Goal: Task Accomplishment & Management: Use online tool/utility

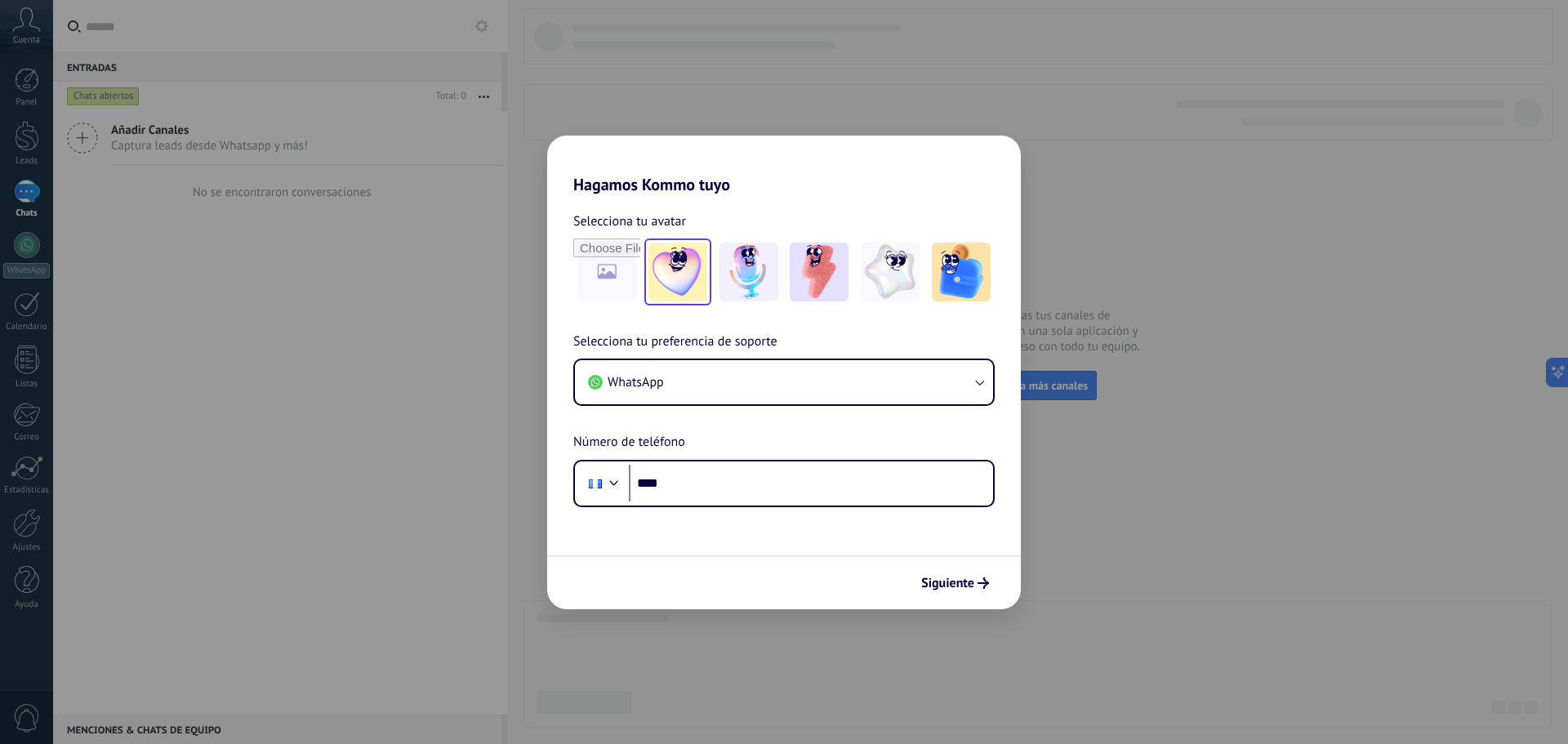
click at [682, 275] on img at bounding box center [677, 271] width 59 height 59
click at [981, 384] on icon "button" at bounding box center [979, 383] width 9 height 5
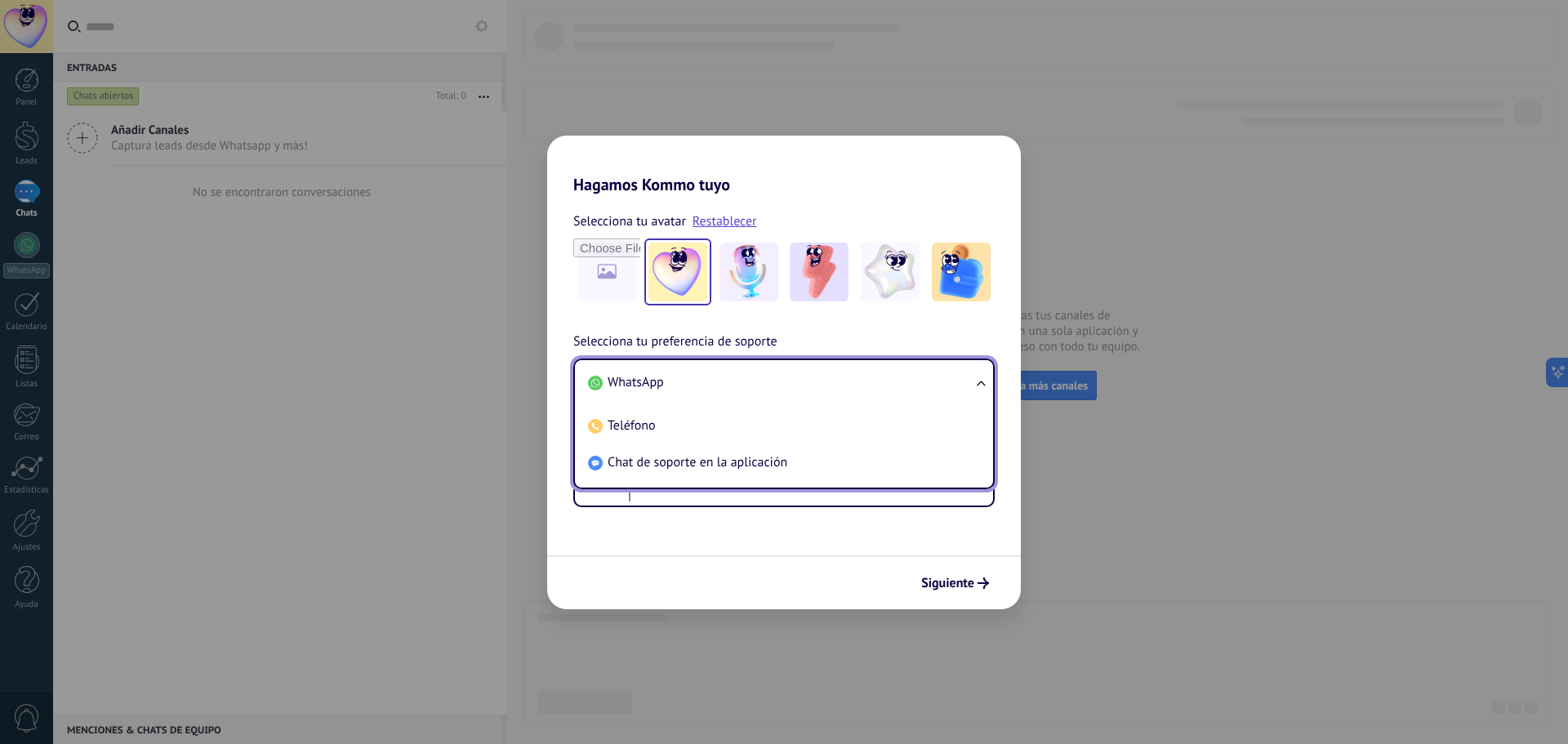
click at [981, 384] on ul "WhatsApp Teléfono Chat de soporte en la aplicación" at bounding box center [784, 423] width 421 height 130
click at [650, 381] on span "WhatsApp" at bounding box center [636, 382] width 56 height 16
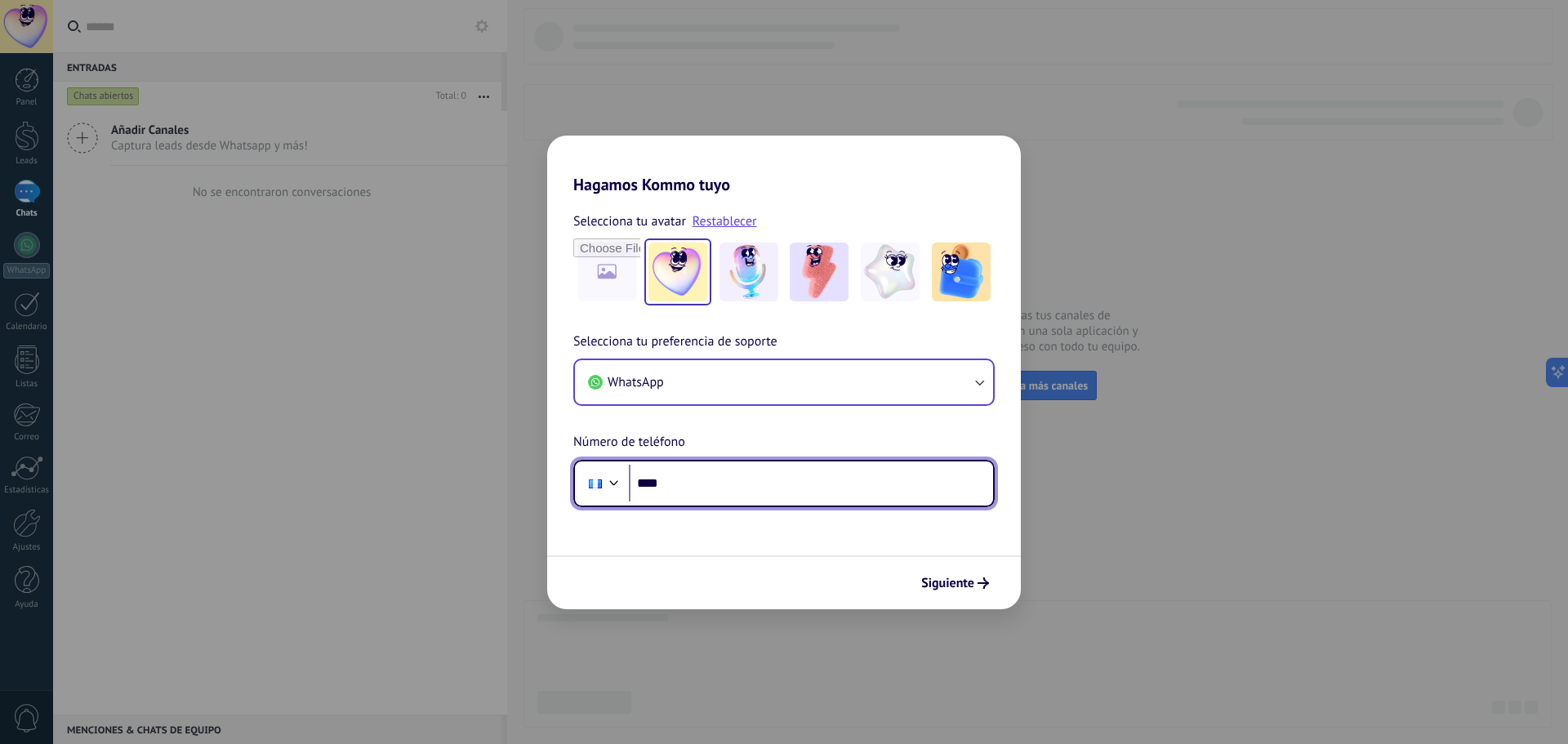
click at [685, 484] on input "****" at bounding box center [810, 484] width 364 height 38
type input "**********"
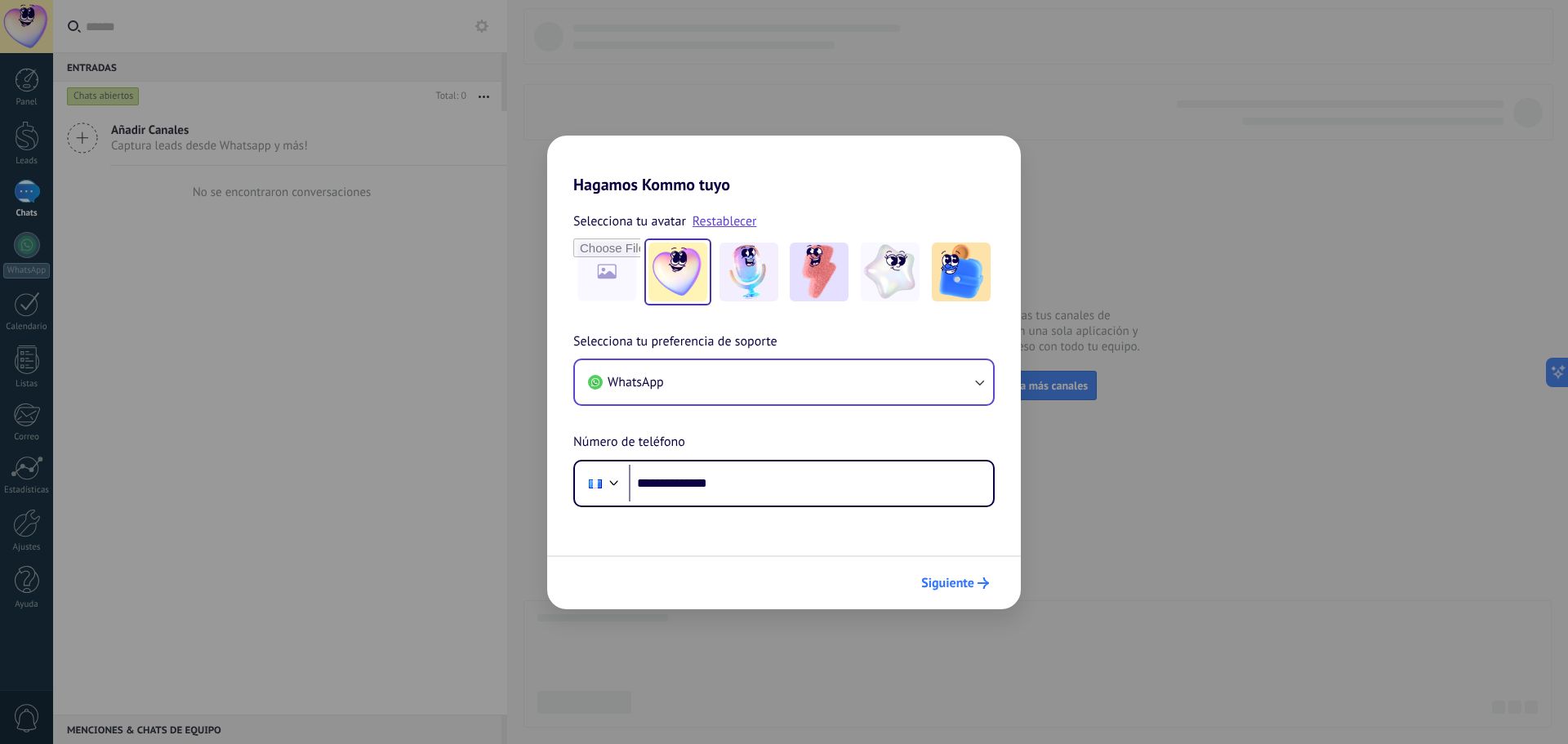
click at [976, 584] on span "Siguiente" at bounding box center [955, 582] width 68 height 12
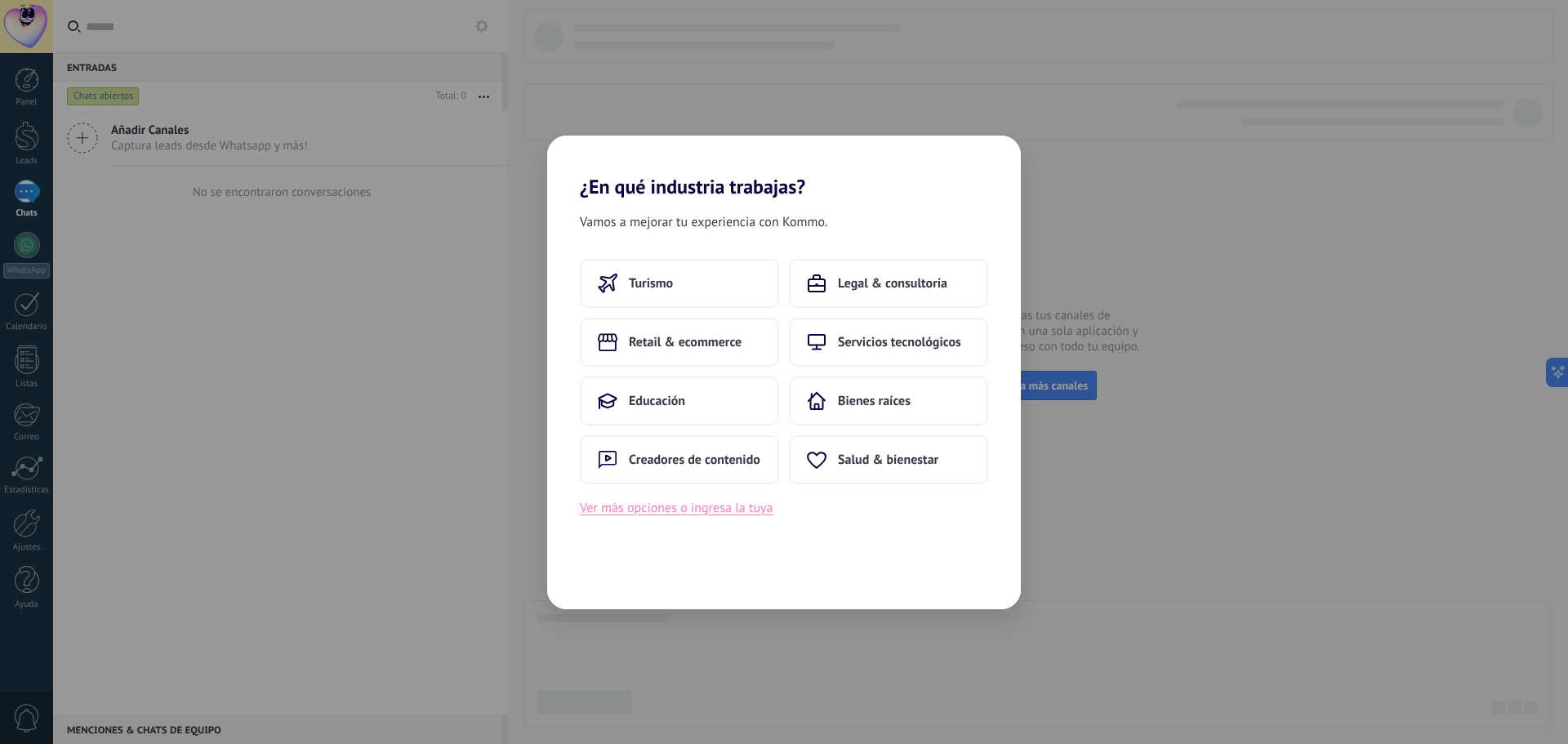
click at [696, 511] on button "Ver más opciones o ingresa la tuya" at bounding box center [675, 507] width 193 height 21
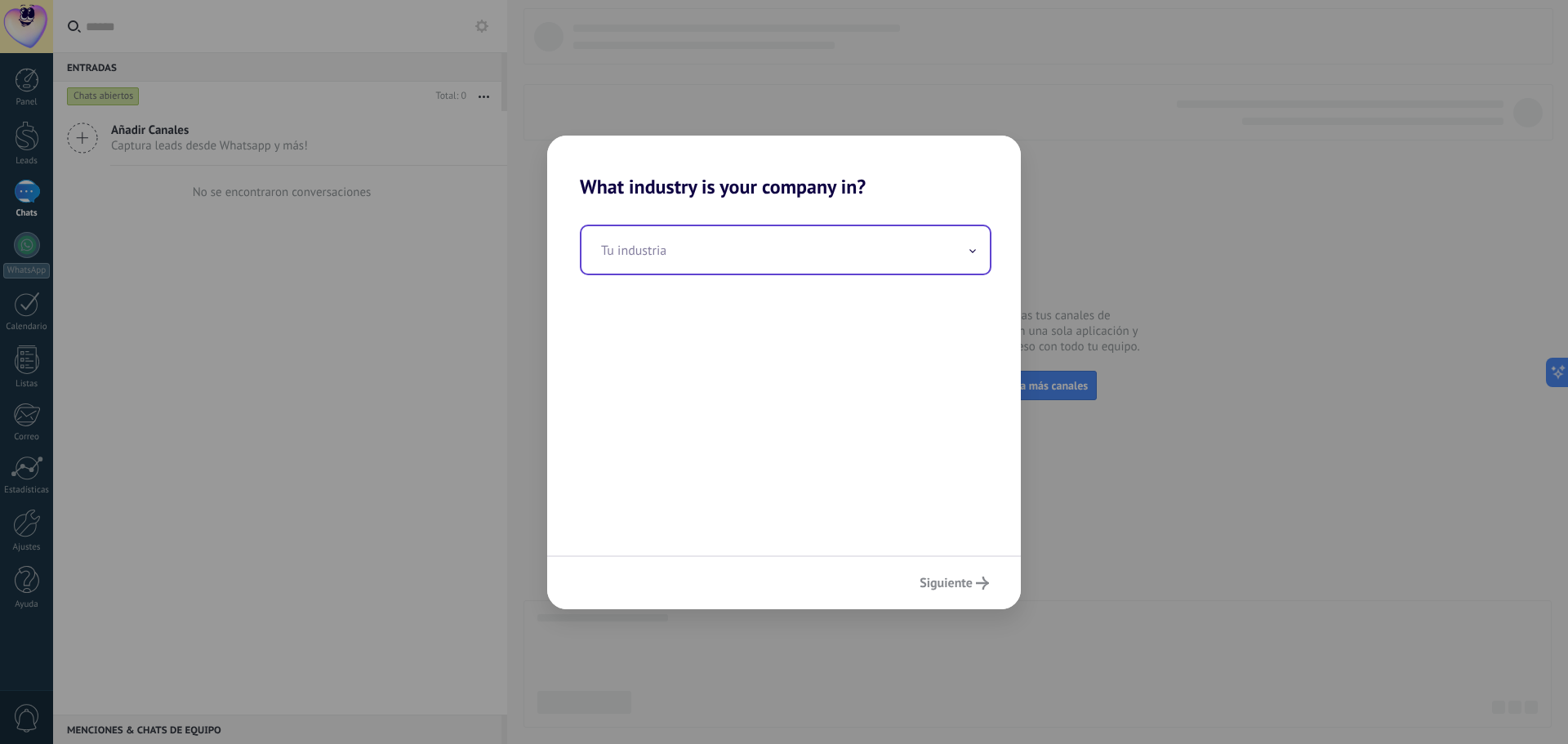
click at [974, 256] on span at bounding box center [972, 249] width 8 height 15
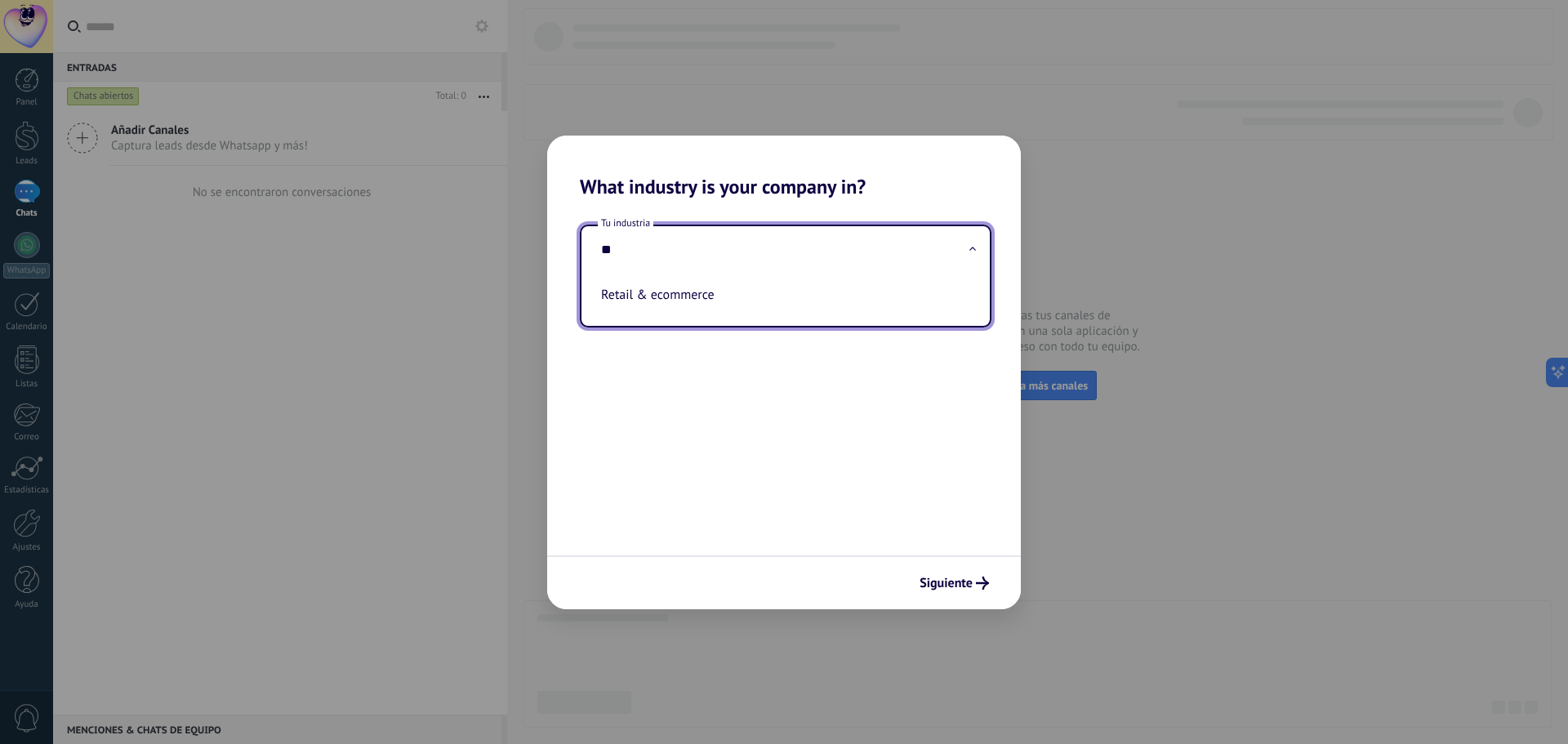
type input "*"
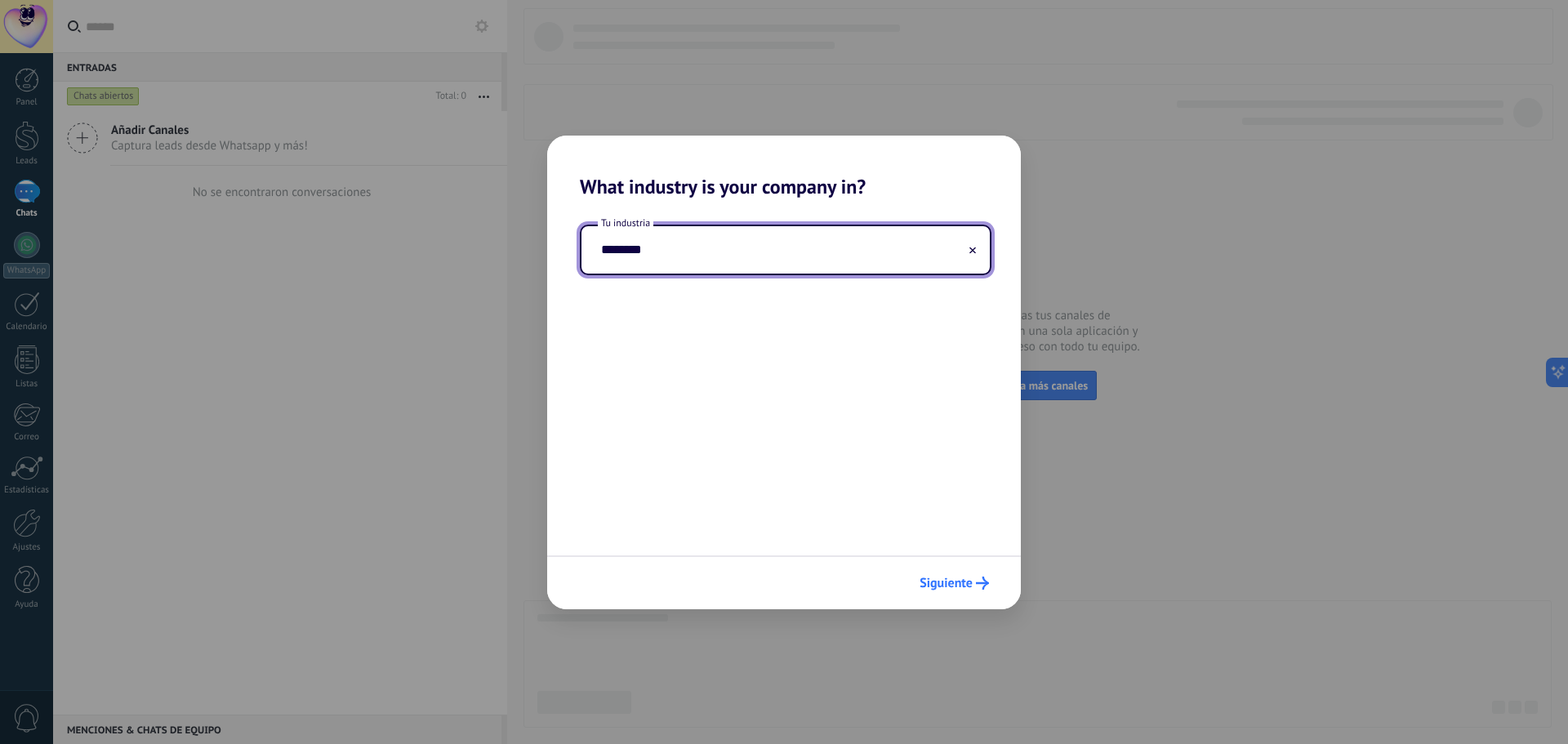
type input "********"
click at [965, 588] on span "Siguiente" at bounding box center [946, 582] width 53 height 12
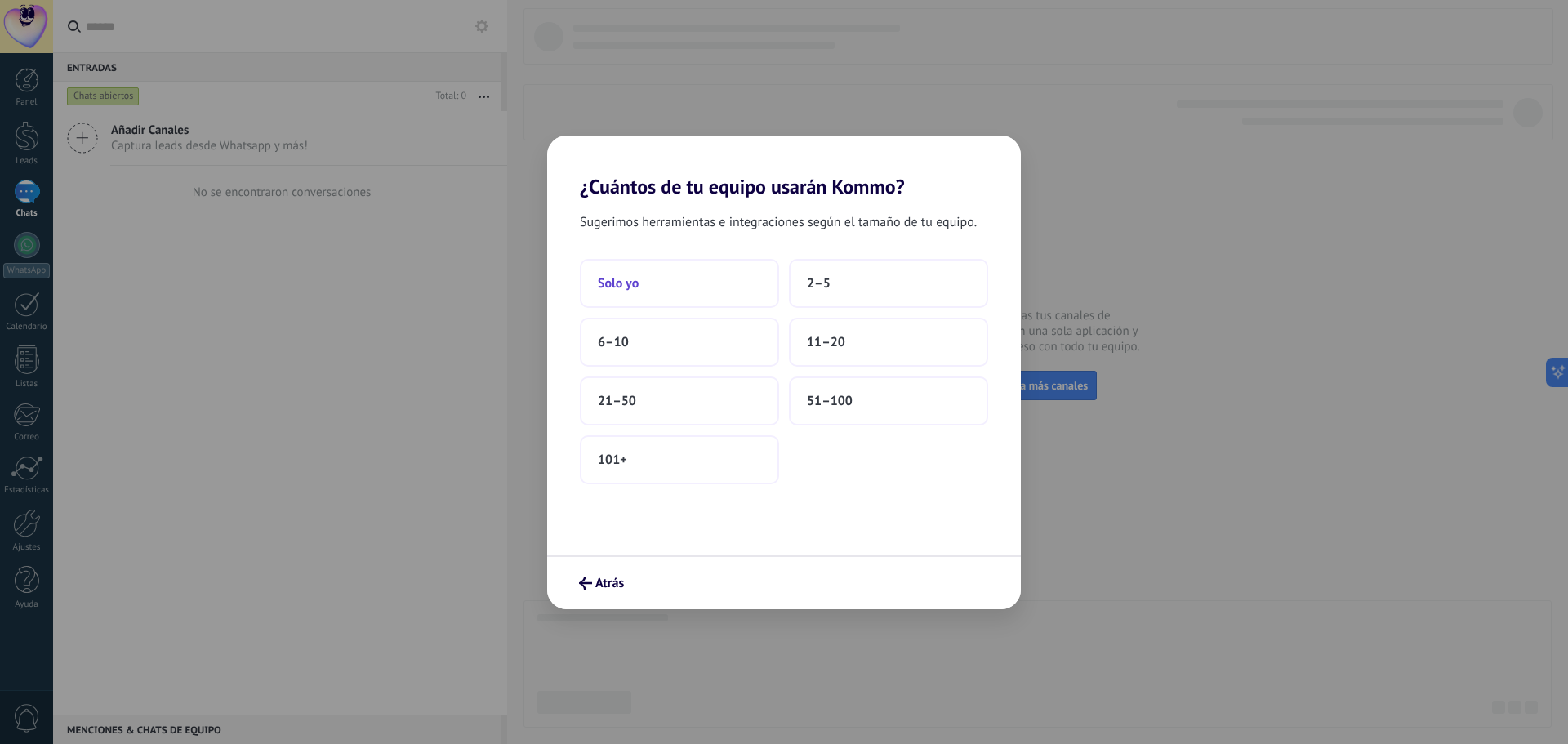
click at [619, 290] on span "Solo yo" at bounding box center [618, 283] width 41 height 16
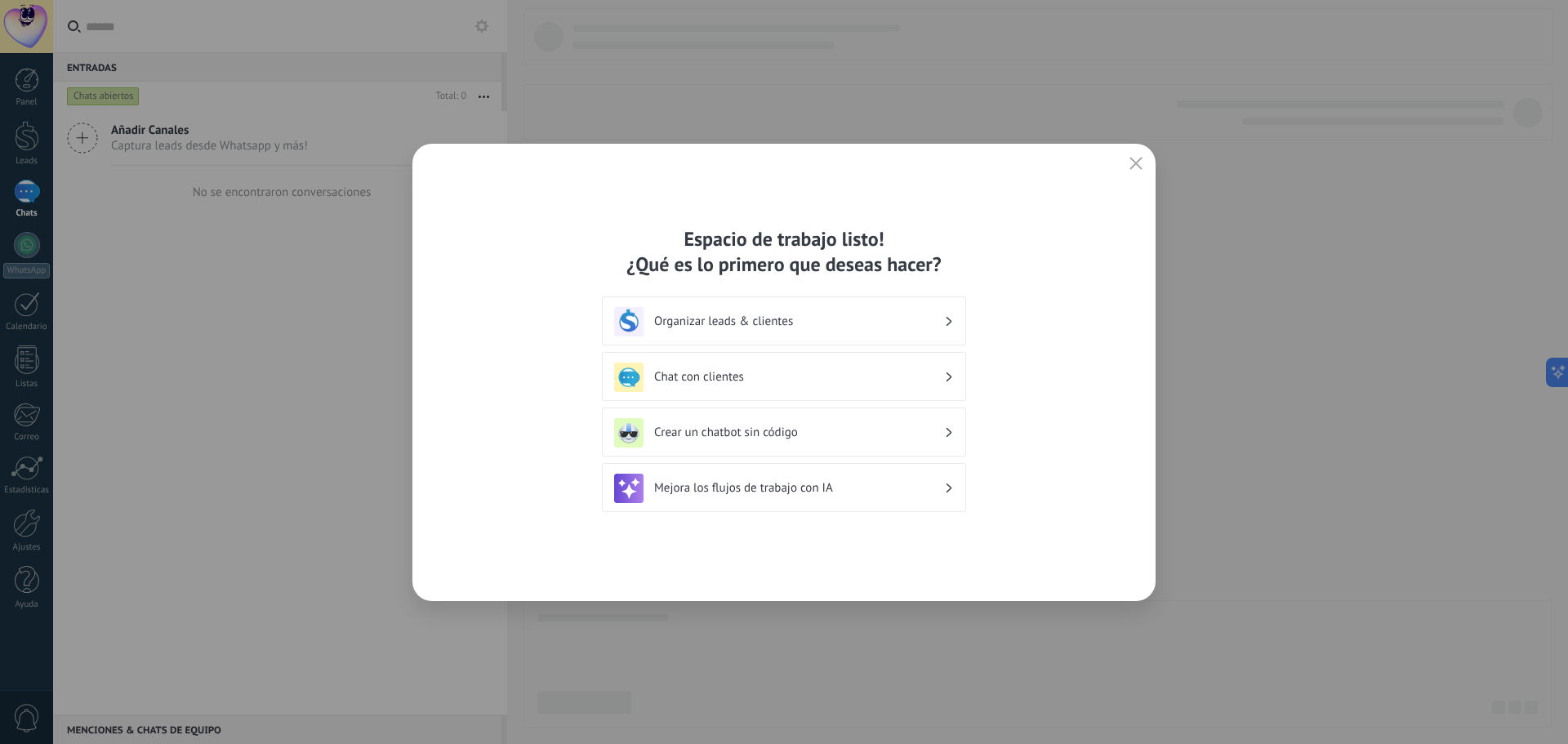
click at [945, 324] on div "Organizar leads & clientes" at bounding box center [784, 322] width 340 height 30
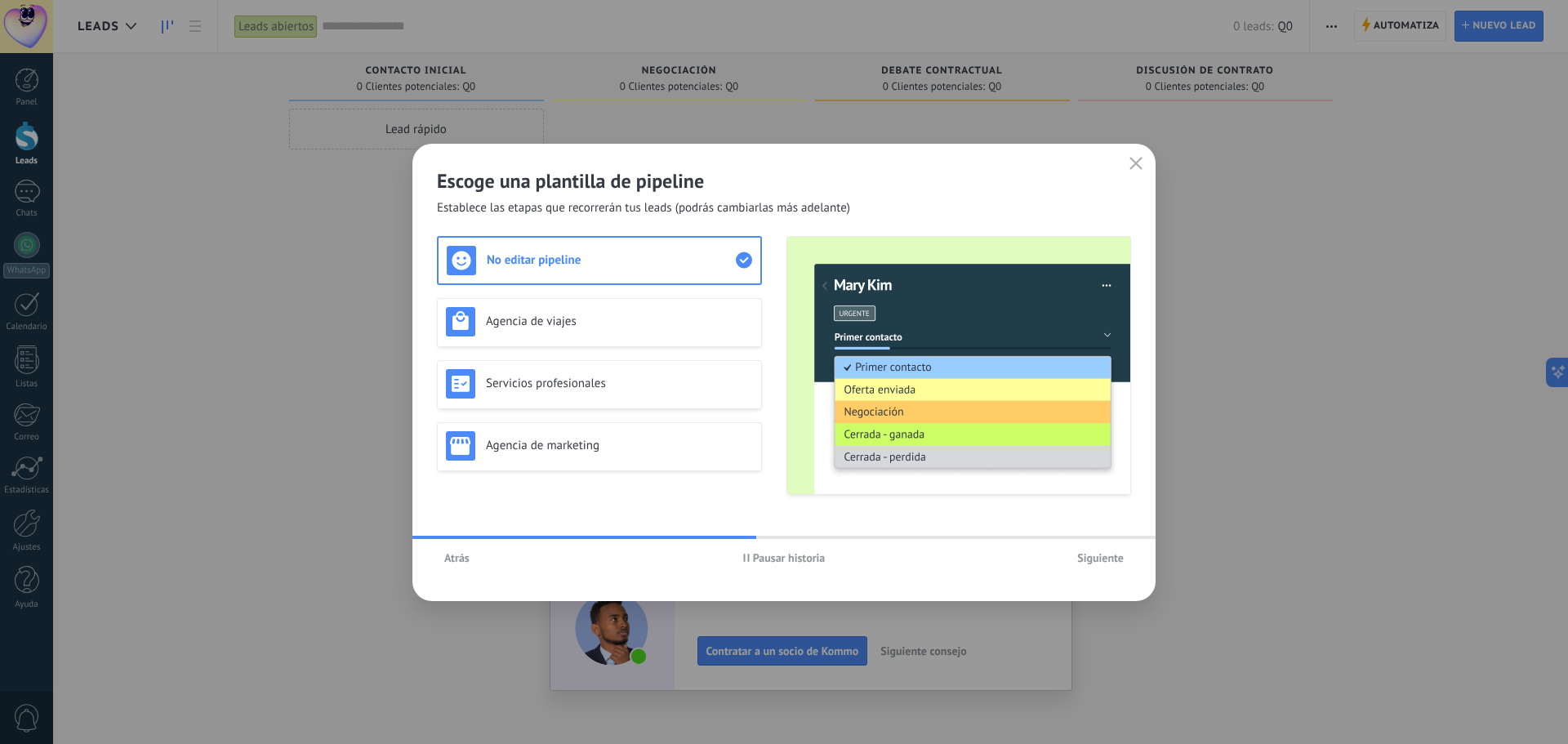
click at [1095, 560] on span "Siguiente" at bounding box center [1100, 557] width 46 height 12
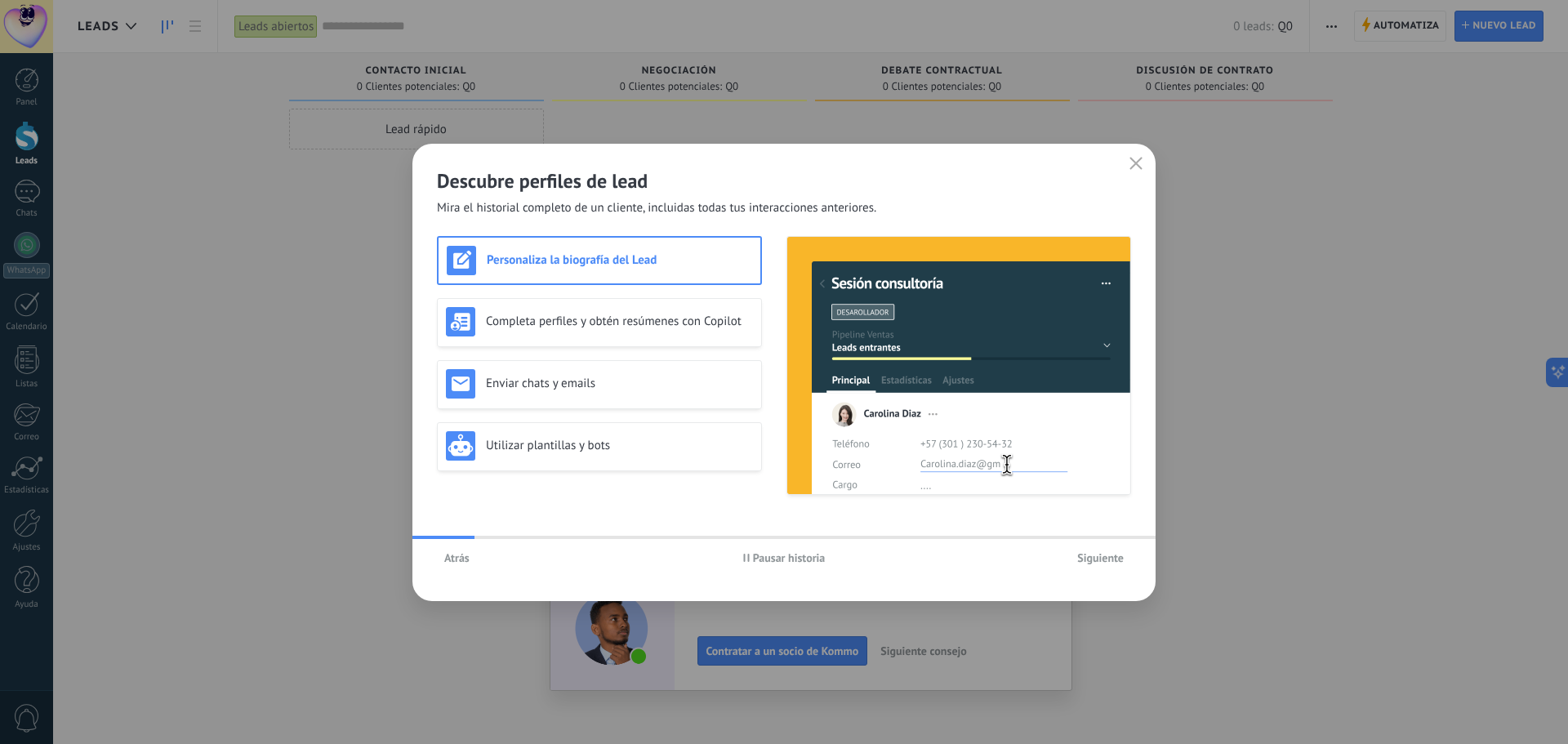
click at [1095, 560] on span "Siguiente" at bounding box center [1100, 557] width 46 height 12
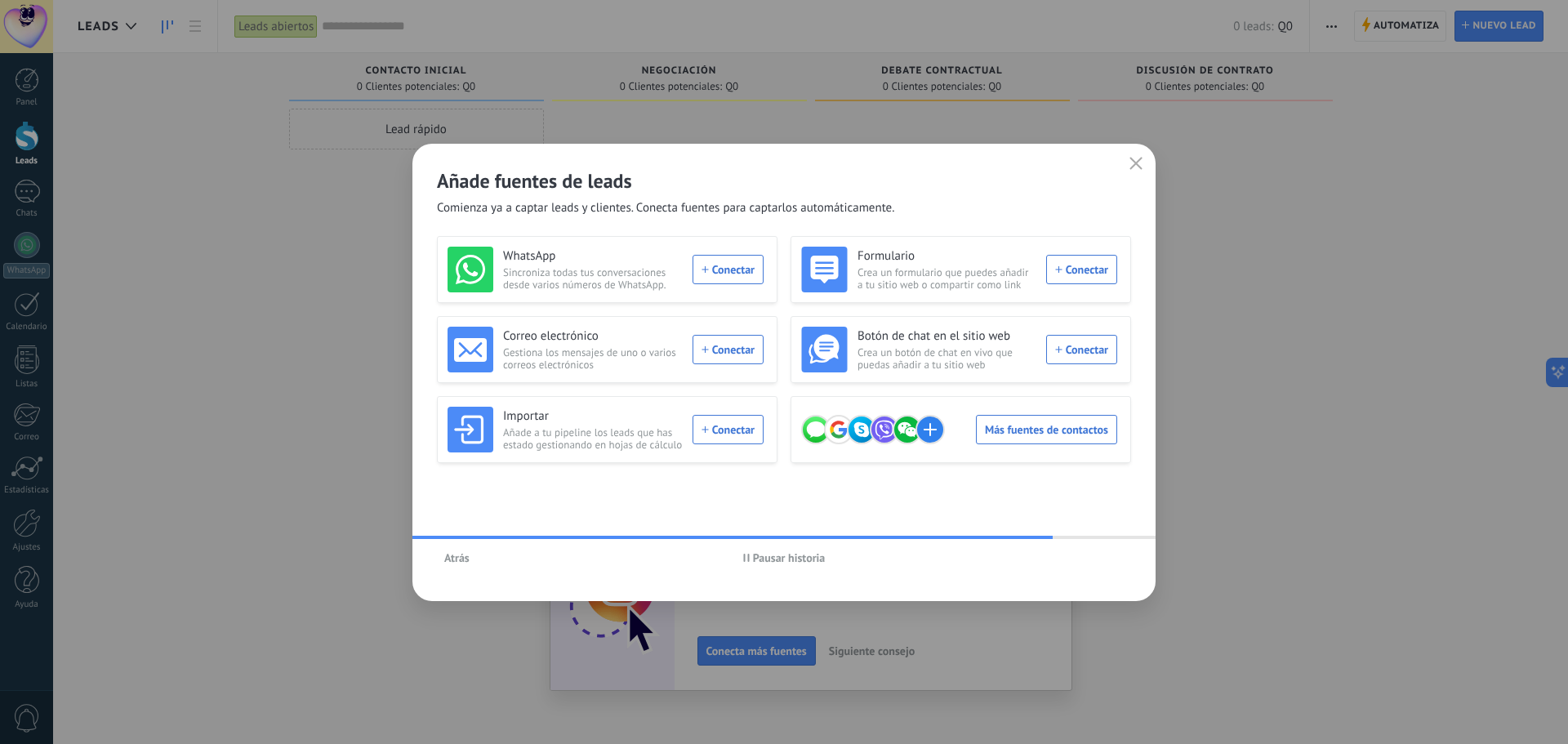
click at [1134, 163] on icon "button" at bounding box center [1136, 163] width 13 height 13
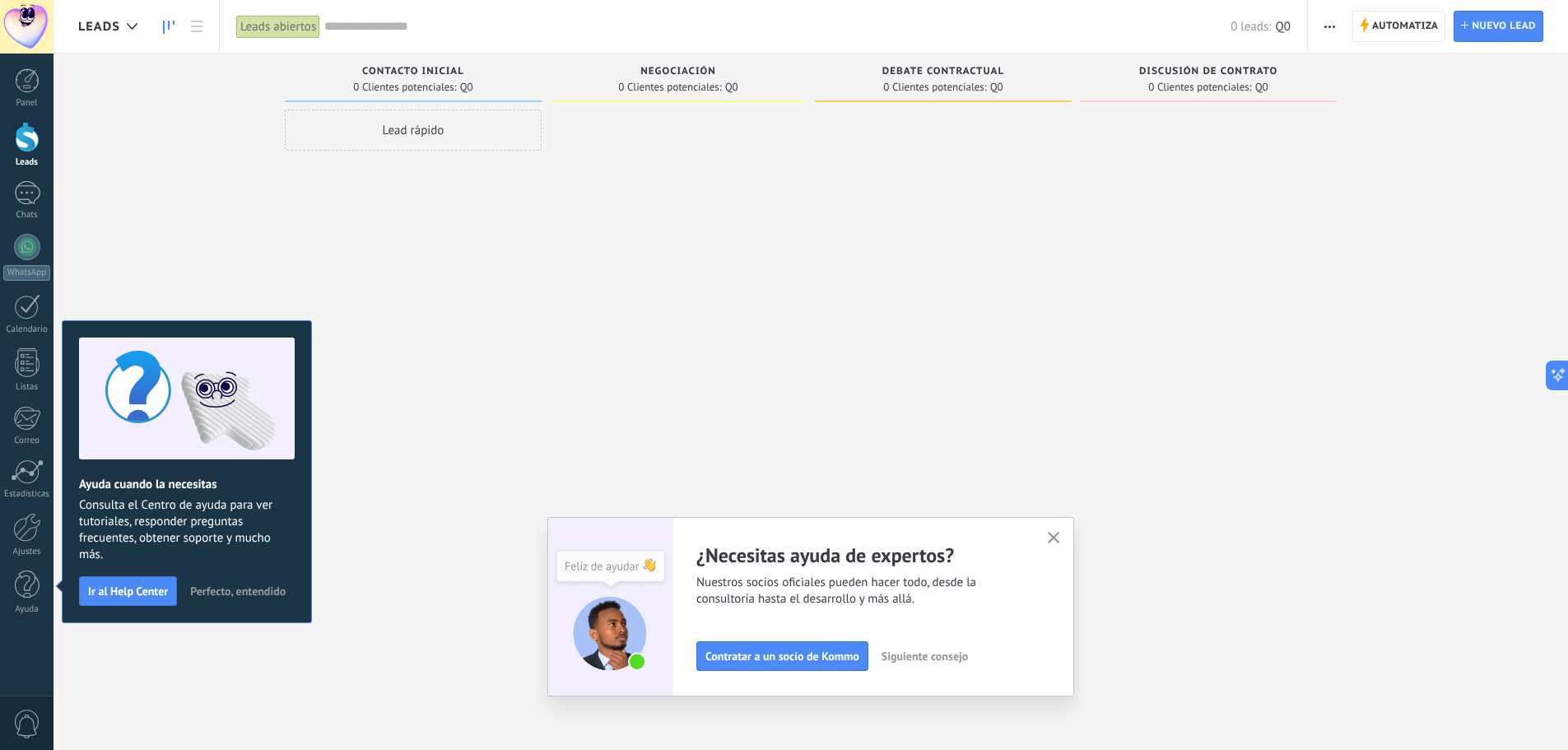
click at [1060, 543] on icon "button" at bounding box center [1055, 538] width 13 height 13
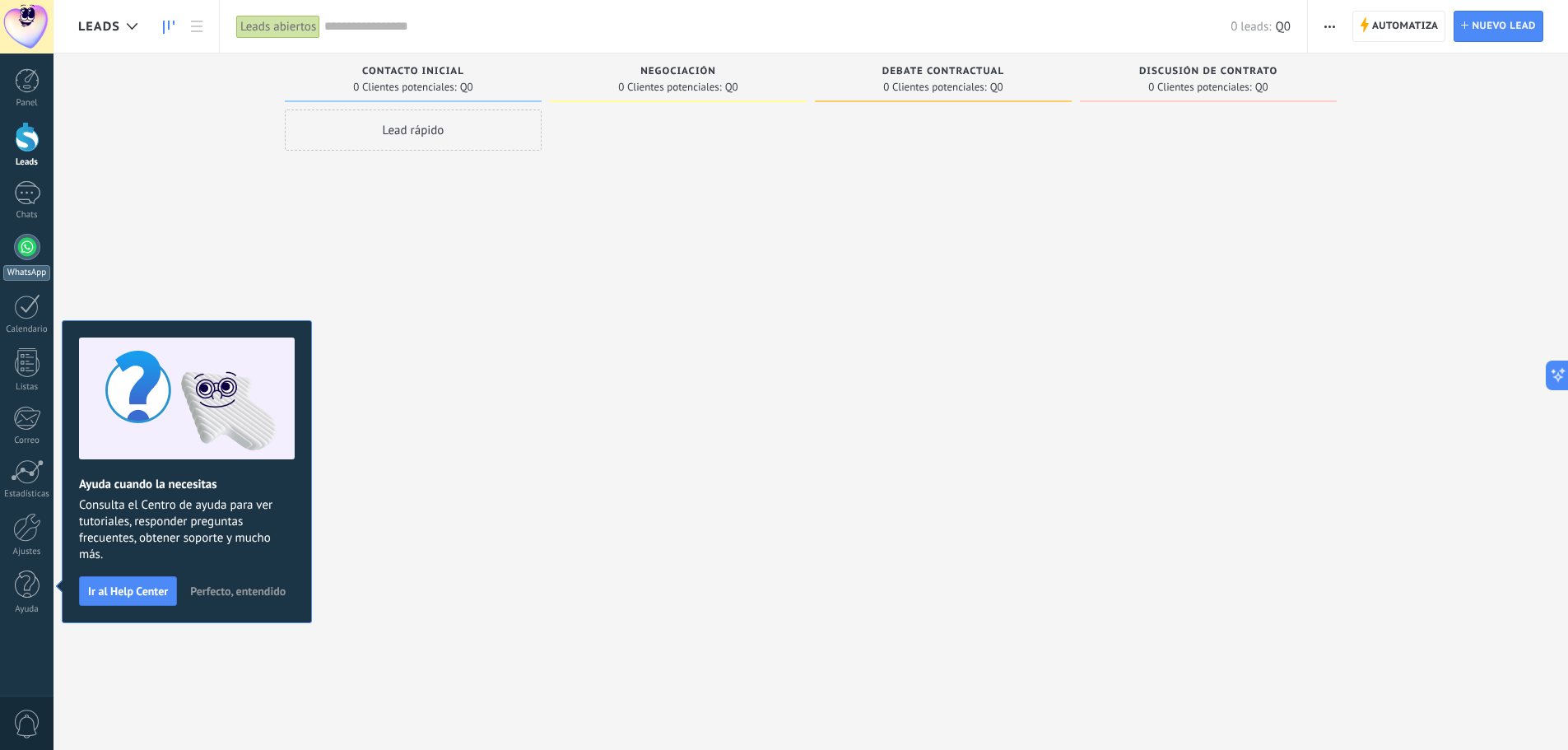
click at [31, 252] on div at bounding box center [26, 246] width 26 height 26
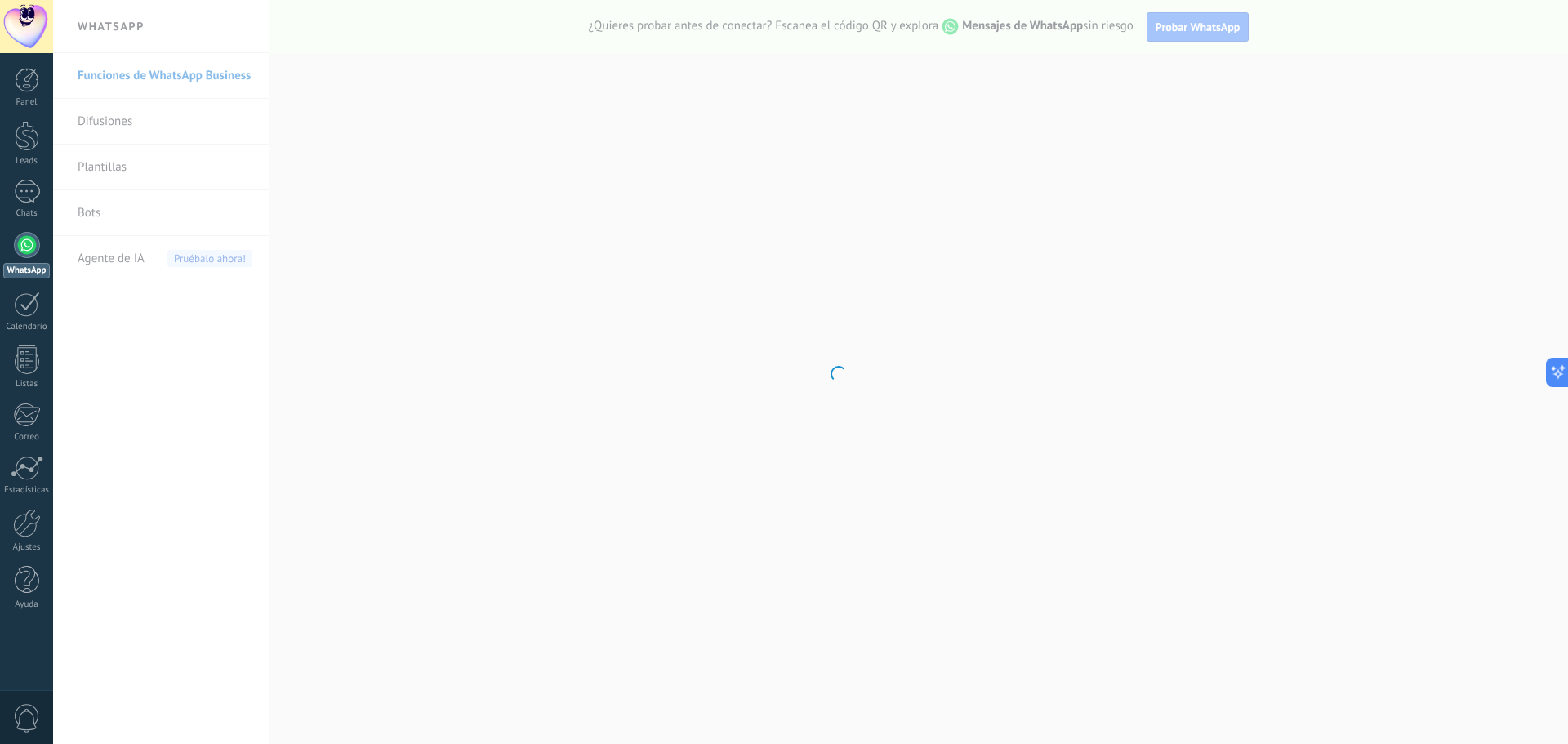
click at [109, 168] on body ".abccls-1,.abccls-2{fill-rule:evenodd}.abccls-2{fill:#fff} .abfcls-1{fill:none}…" at bounding box center [784, 372] width 1568 height 744
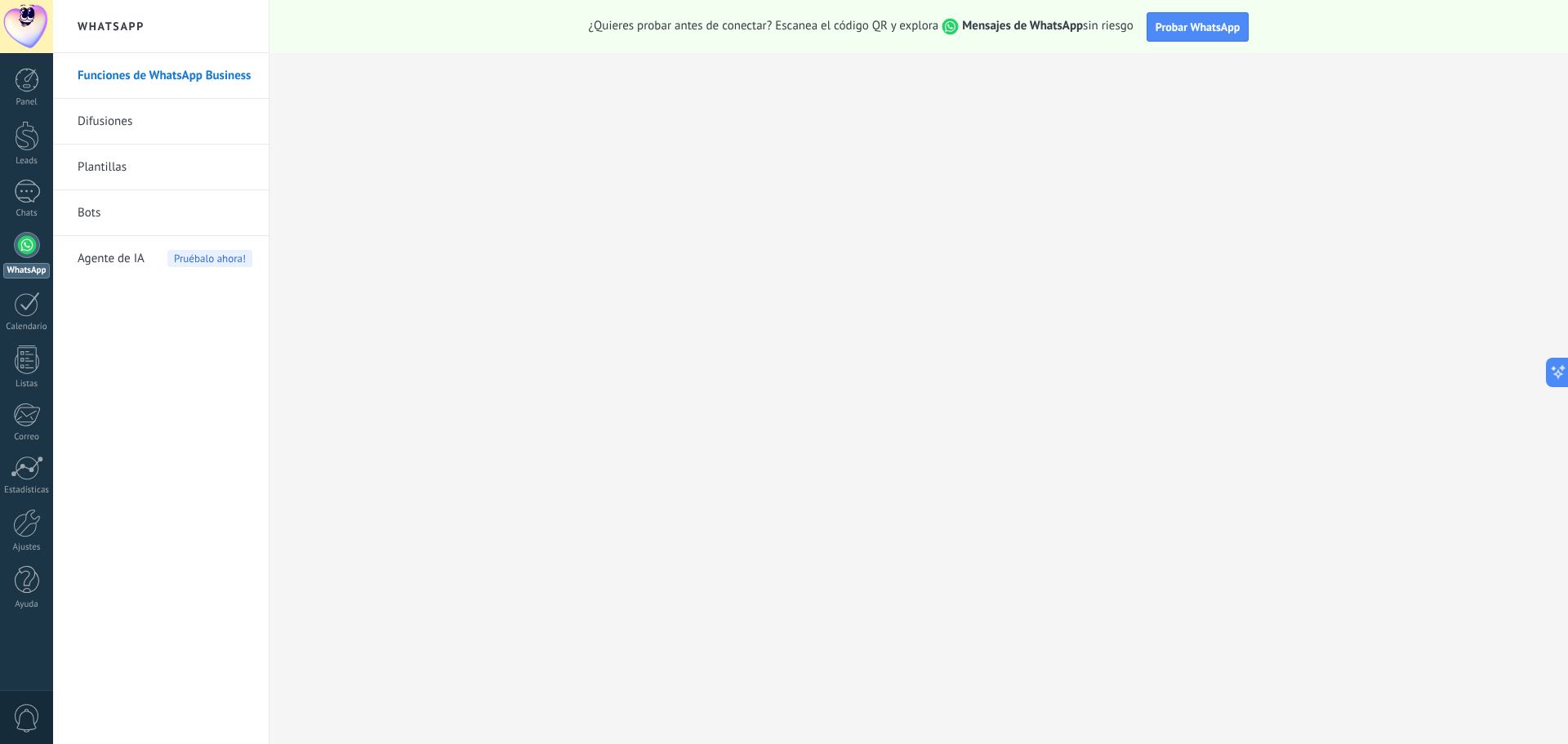
click at [122, 174] on link "Plantillas" at bounding box center [165, 167] width 175 height 46
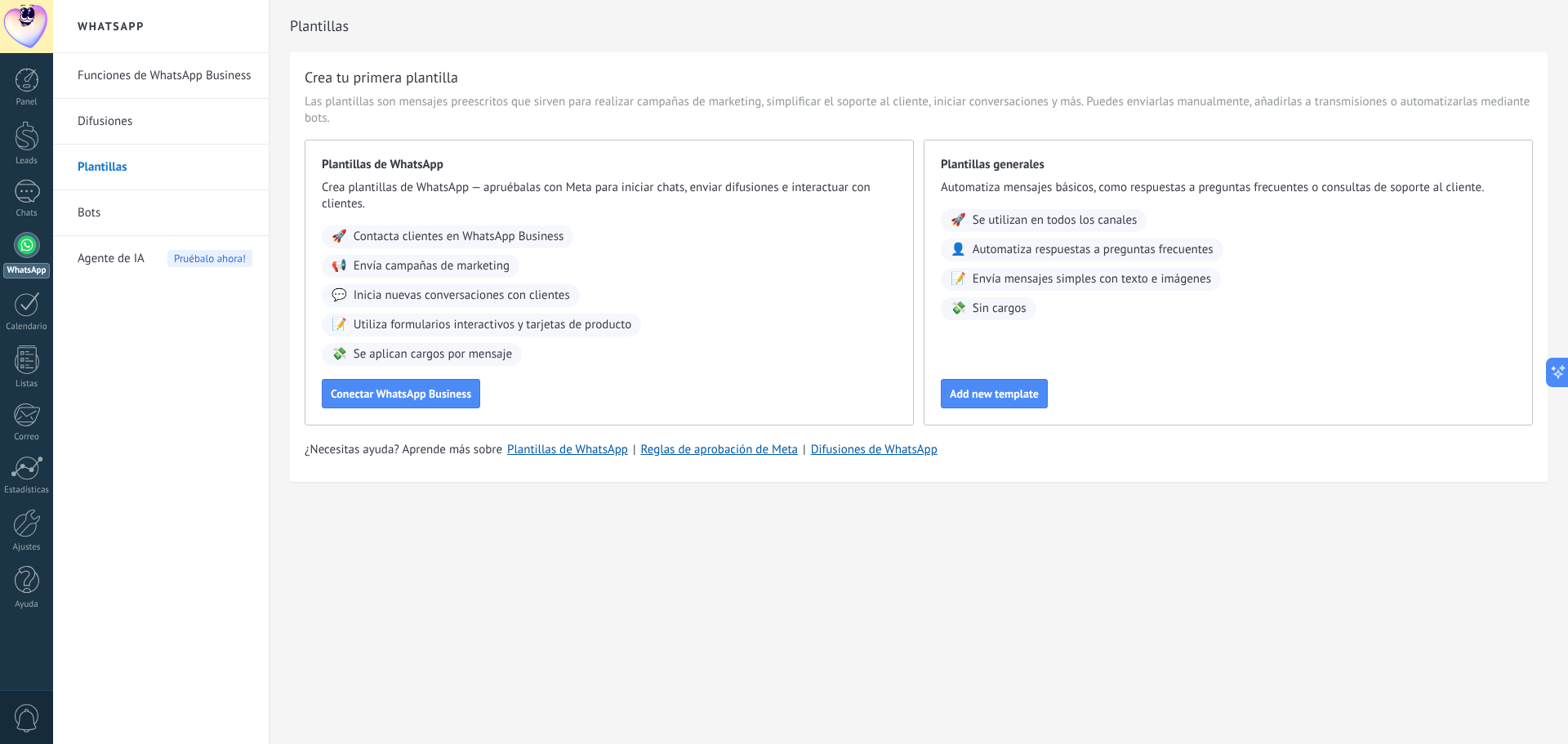
click at [147, 80] on link "Funciones de WhatsApp Business" at bounding box center [165, 76] width 175 height 46
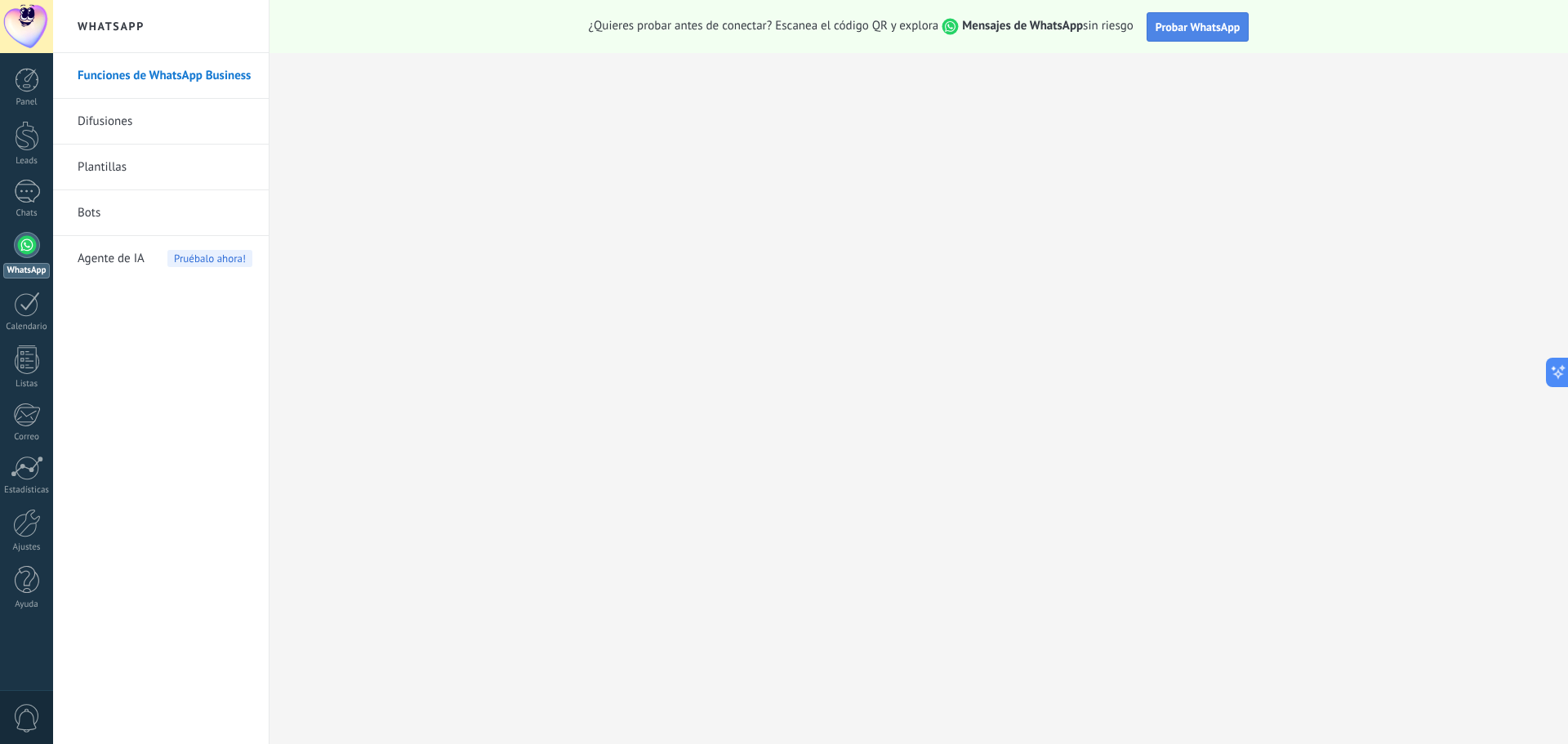
click at [1181, 32] on span "Probar WhatsApp" at bounding box center [1198, 27] width 85 height 14
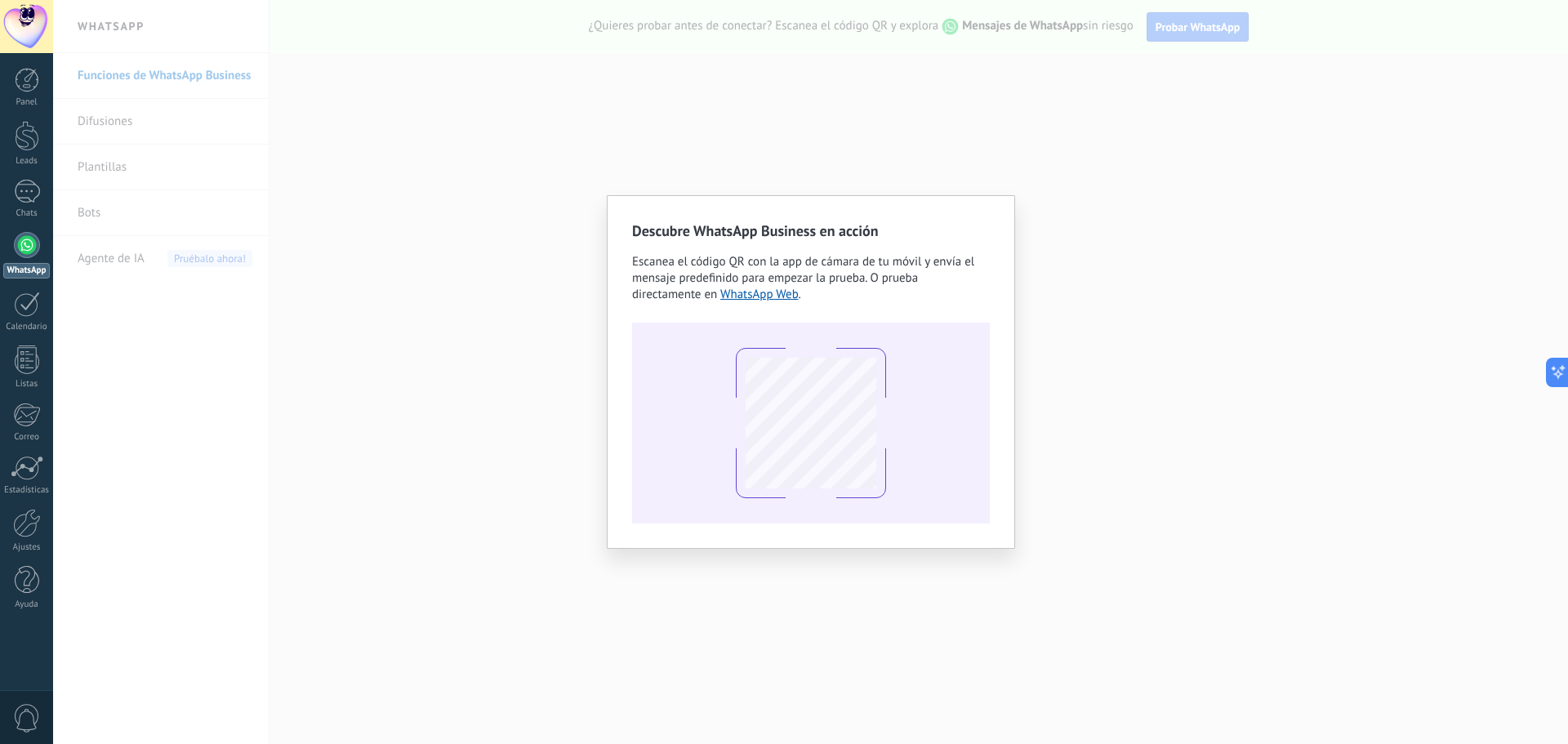
click at [971, 75] on div "Descubre WhatsApp Business en acción Escanea el código QR con la app de cámara …" at bounding box center [810, 372] width 1515 height 744
